Goal: Find specific page/section: Find specific page/section

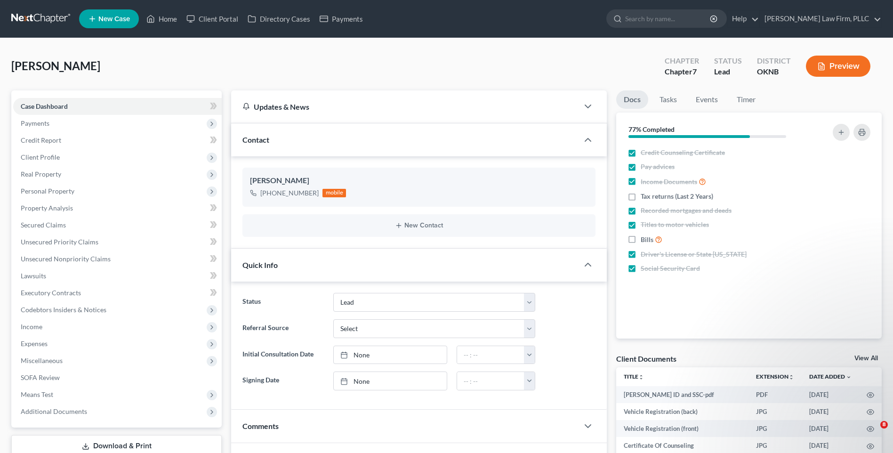
select select "4"
click at [18, 14] on link at bounding box center [41, 18] width 60 height 17
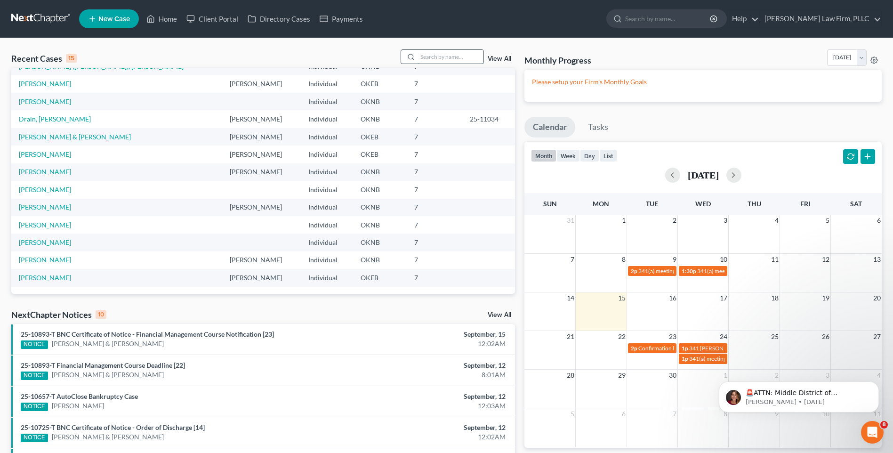
click at [452, 58] on input "search" at bounding box center [451, 57] width 66 height 14
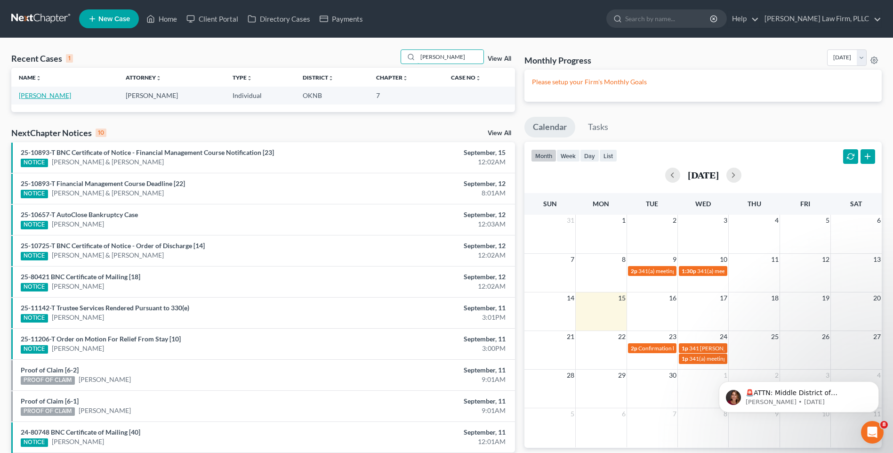
type input "[PERSON_NAME]"
click at [48, 96] on link "[PERSON_NAME]" at bounding box center [45, 95] width 52 height 8
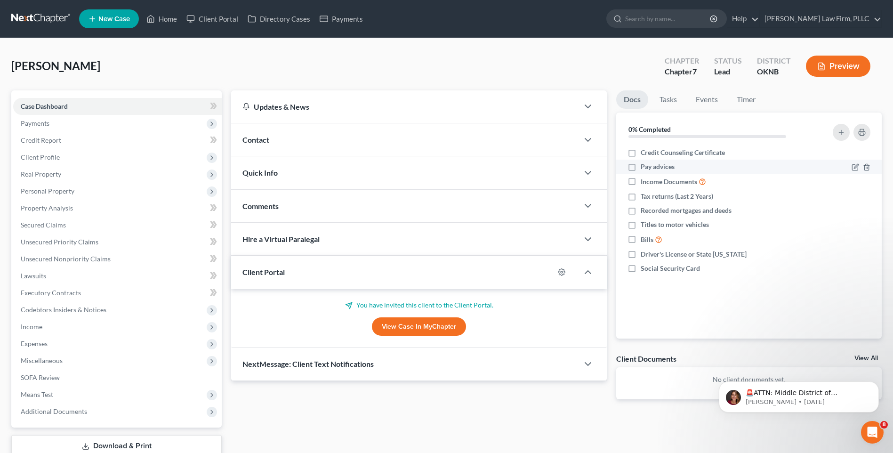
click at [662, 166] on span "Pay advices" at bounding box center [658, 166] width 34 height 9
click at [651, 166] on input "Pay advices" at bounding box center [647, 165] width 6 height 6
checkbox input "true"
